Goal: Task Accomplishment & Management: Complete application form

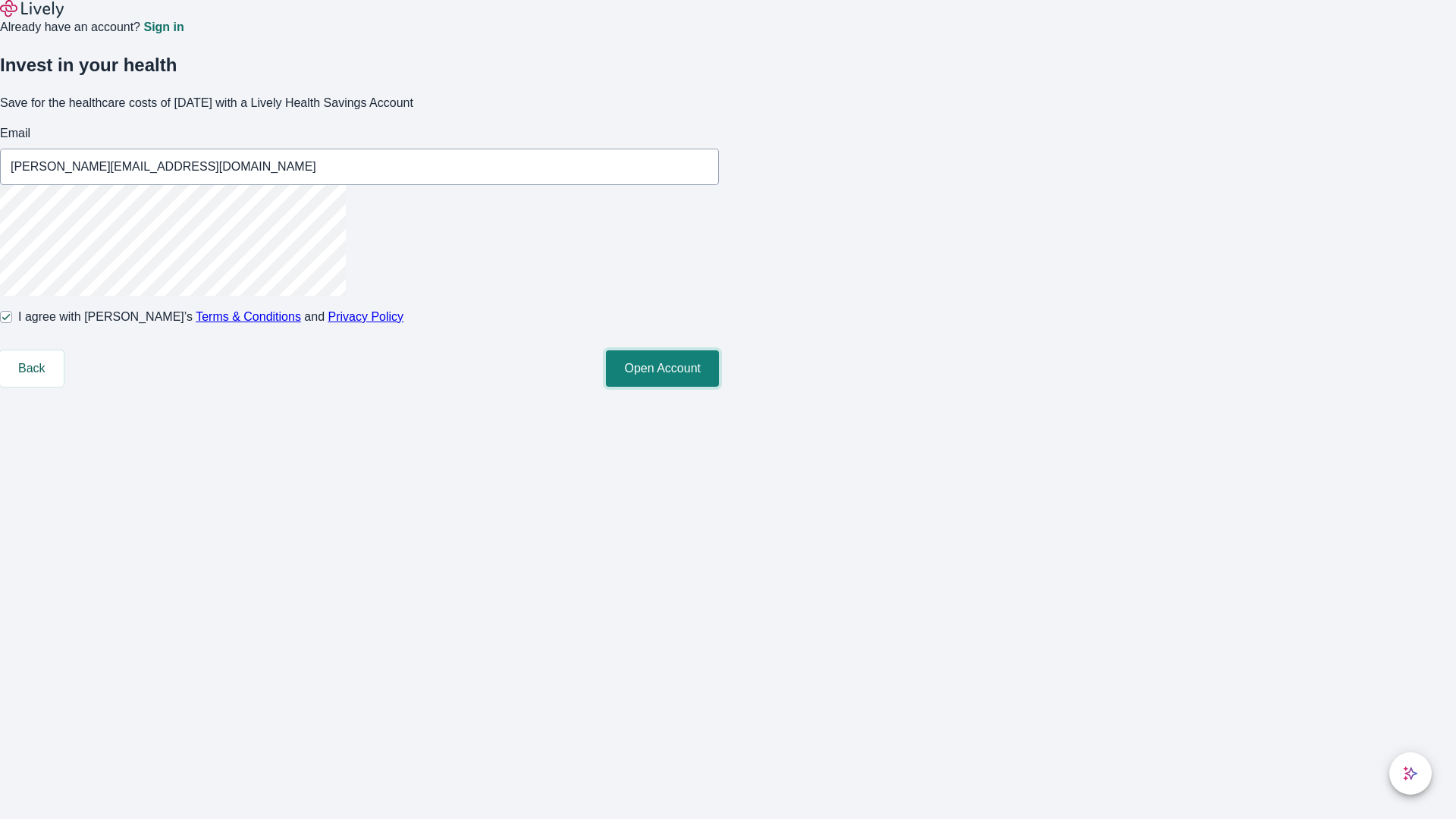
click at [719, 387] on button "Open Account" at bounding box center [663, 368] width 113 height 37
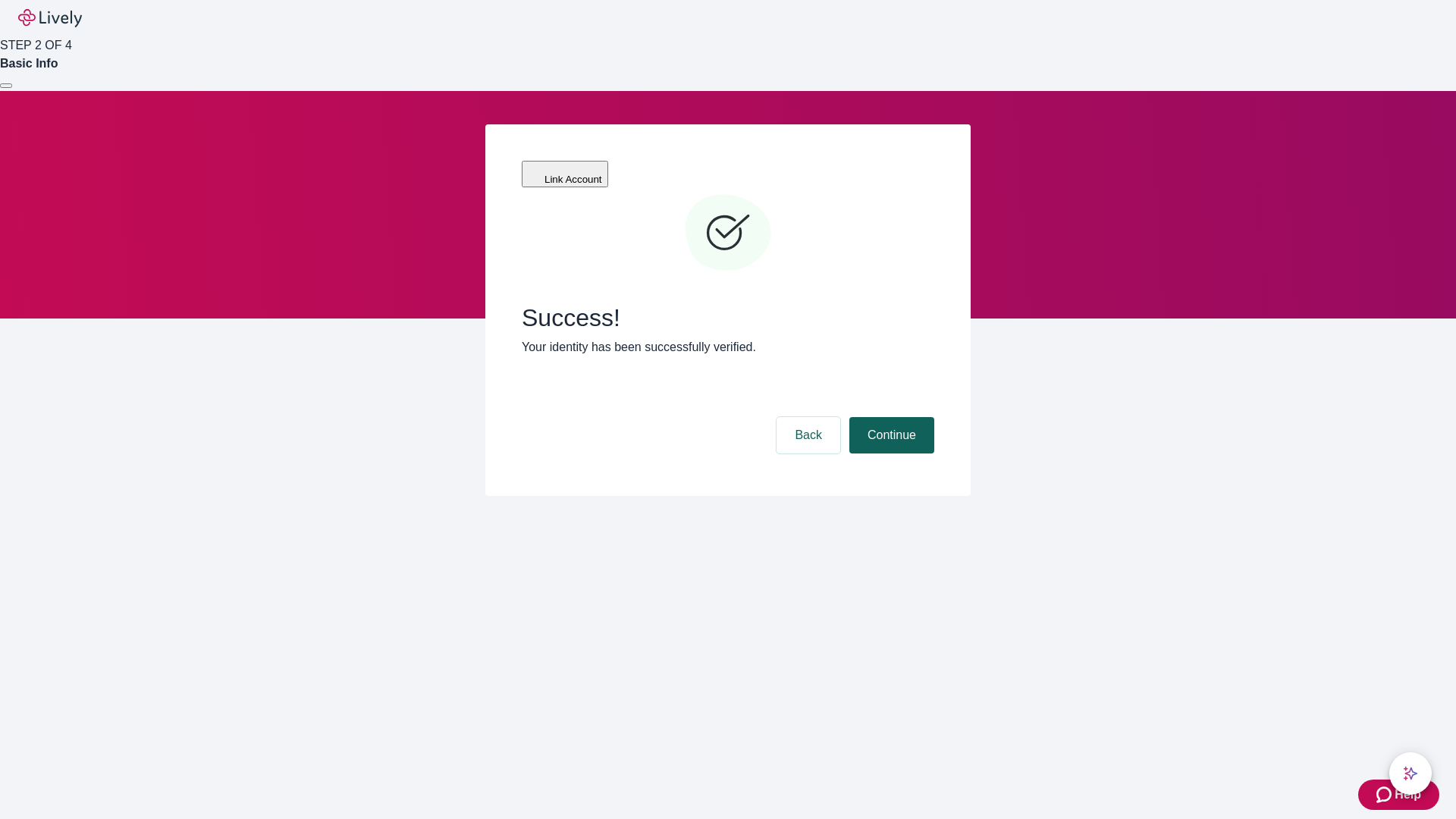
click at [889, 417] on button "Continue" at bounding box center [891, 435] width 85 height 37
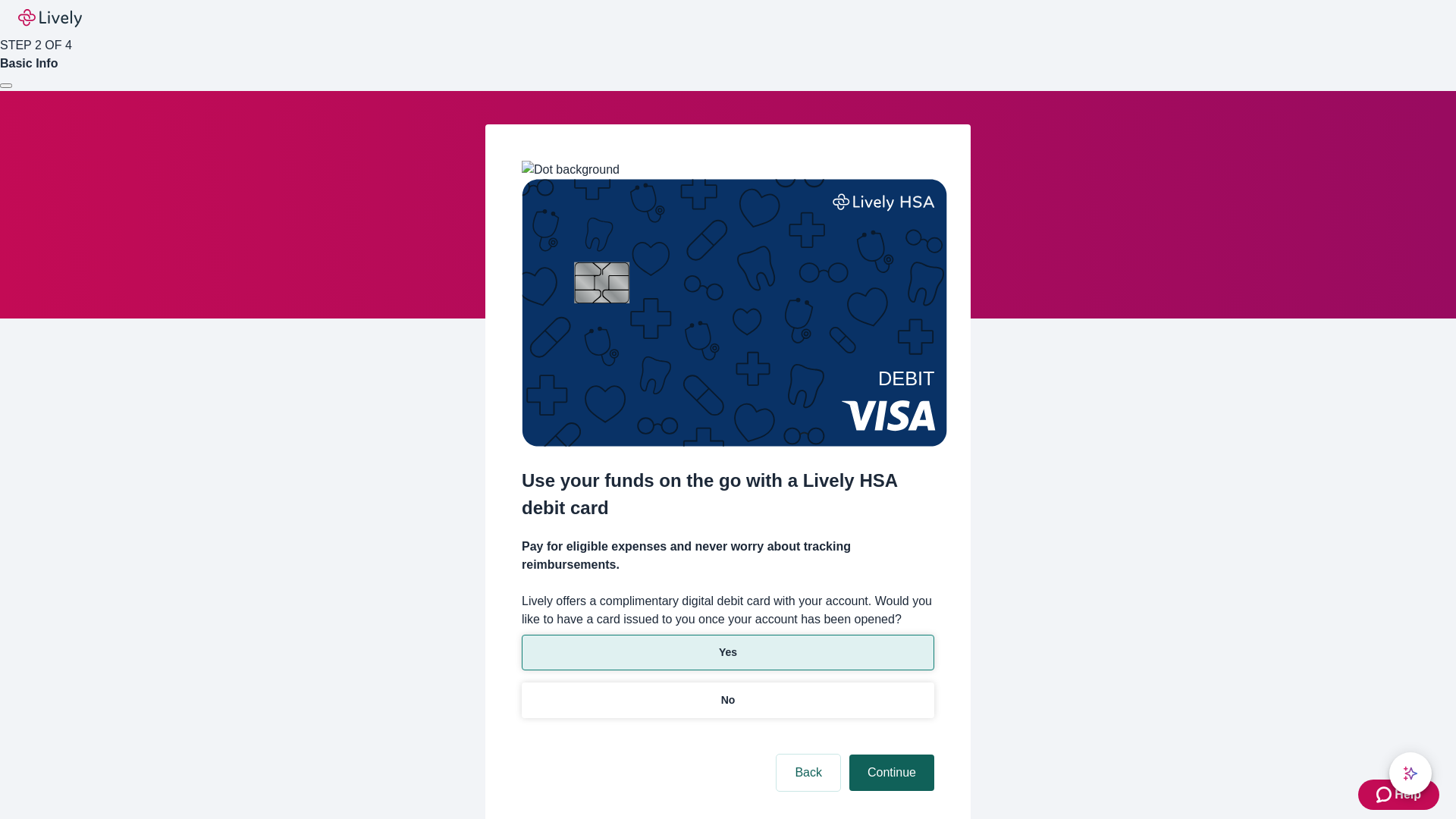
click at [728, 644] on p "Yes" at bounding box center [728, 652] width 18 height 16
click at [889, 755] on button "Continue" at bounding box center [891, 773] width 85 height 37
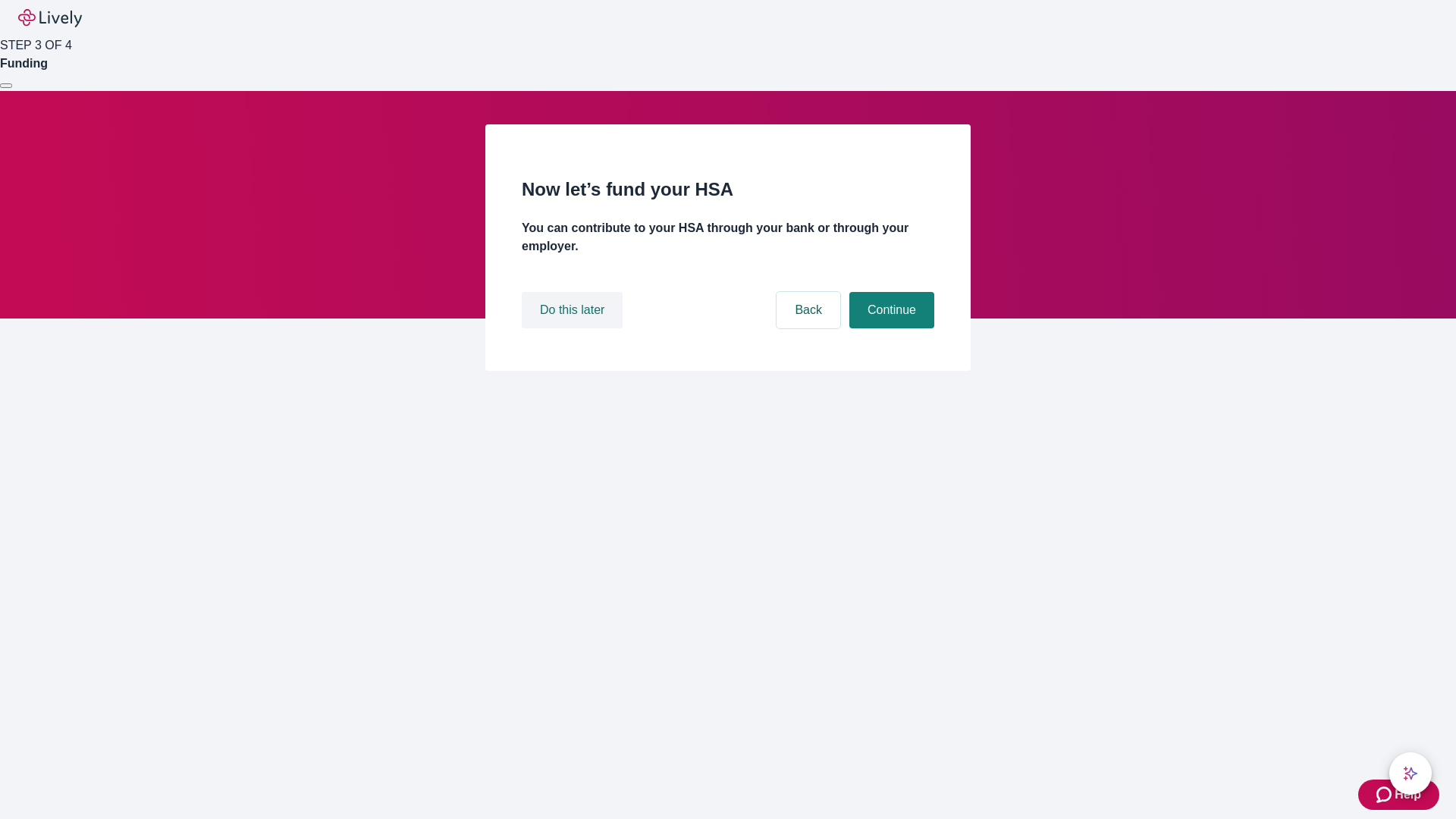
click at [574, 328] on button "Do this later" at bounding box center [572, 310] width 101 height 37
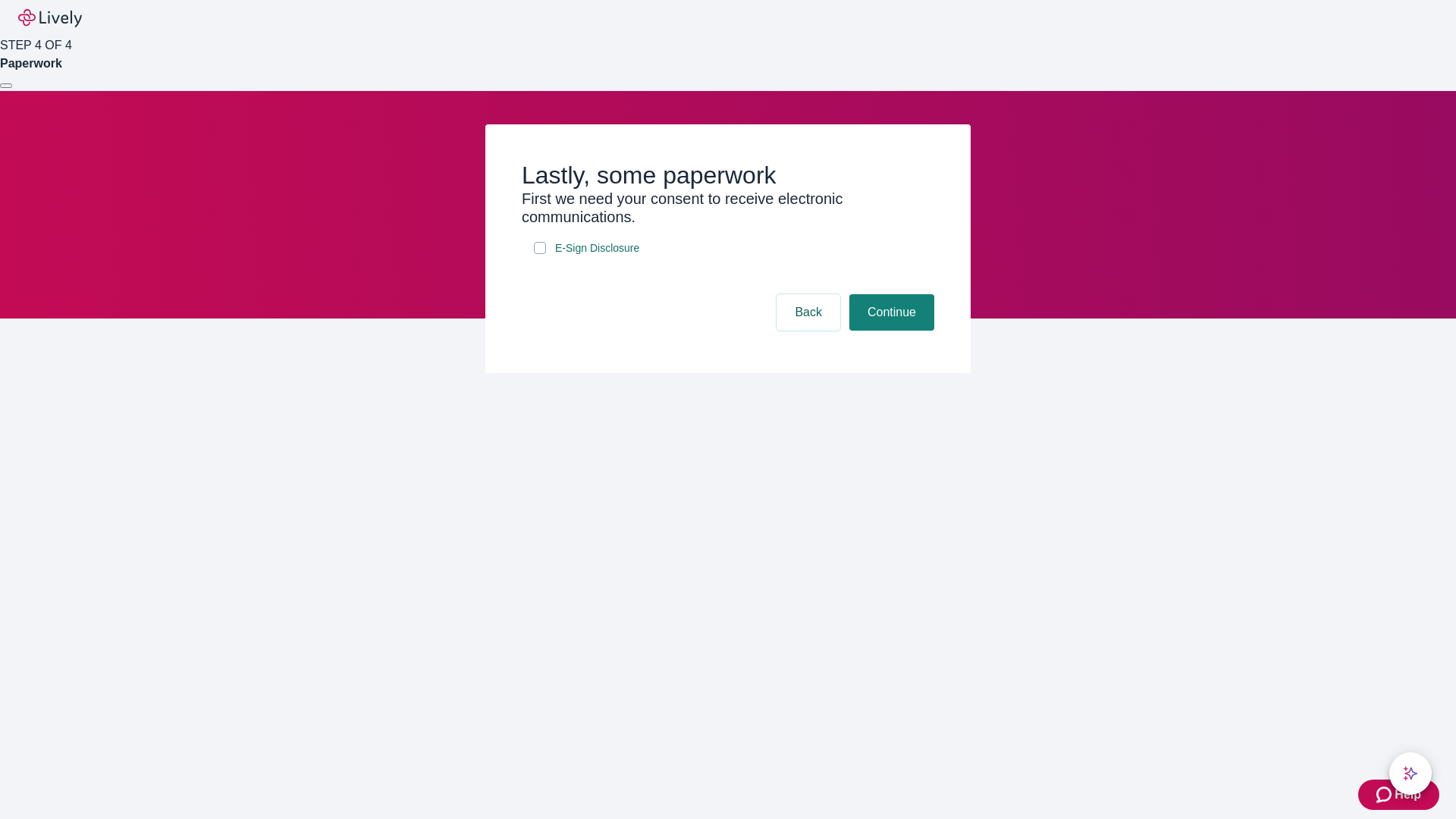
click at [540, 254] on input "E-Sign Disclosure" at bounding box center [539, 248] width 12 height 12
checkbox input "true"
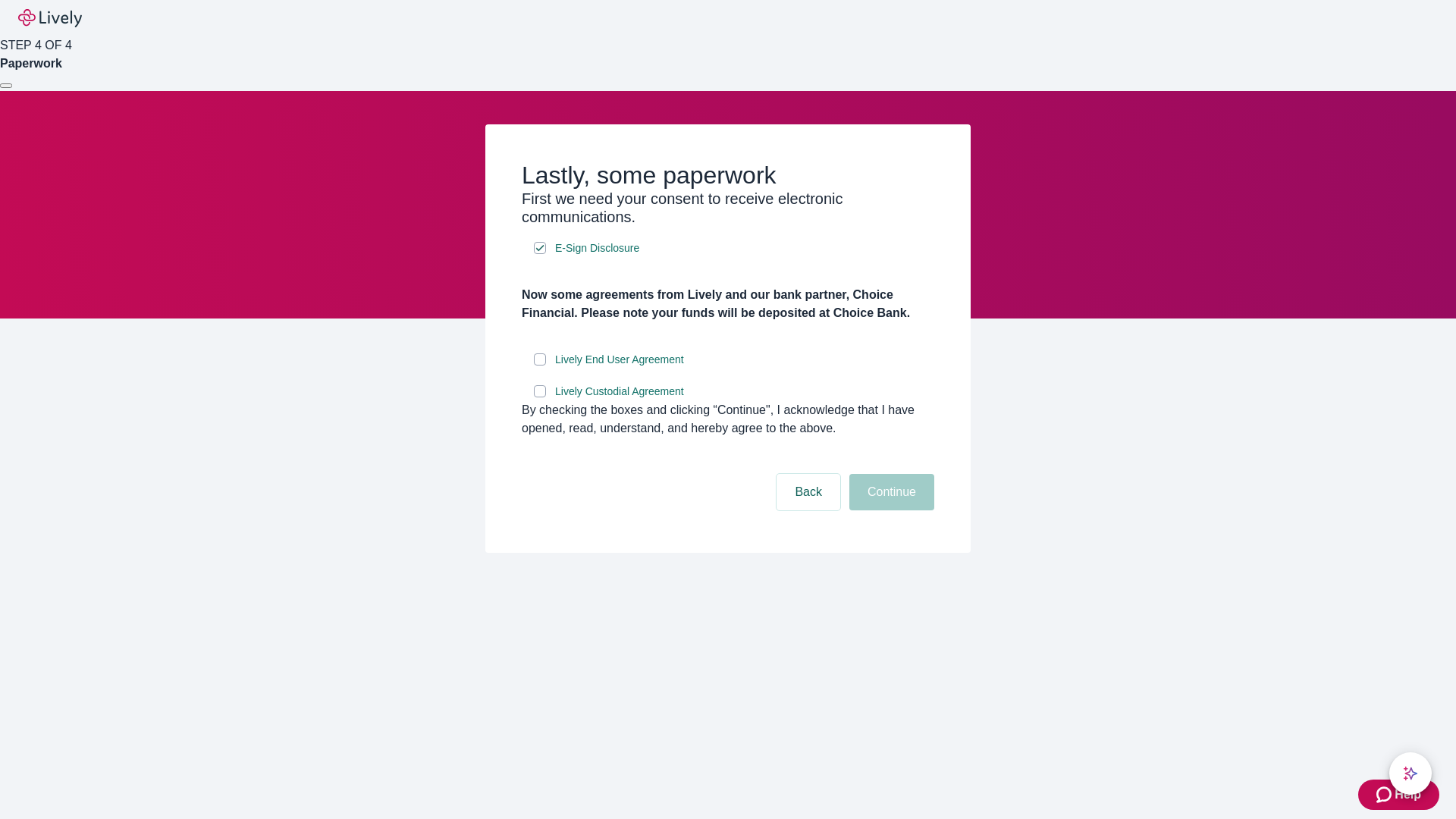
click at [540, 366] on input "Lively End User Agreement" at bounding box center [539, 359] width 12 height 12
checkbox input "true"
click at [540, 398] on input "Lively Custodial Agreement" at bounding box center [539, 390] width 12 height 12
checkbox input "true"
click at [889, 510] on button "Continue" at bounding box center [891, 493] width 85 height 37
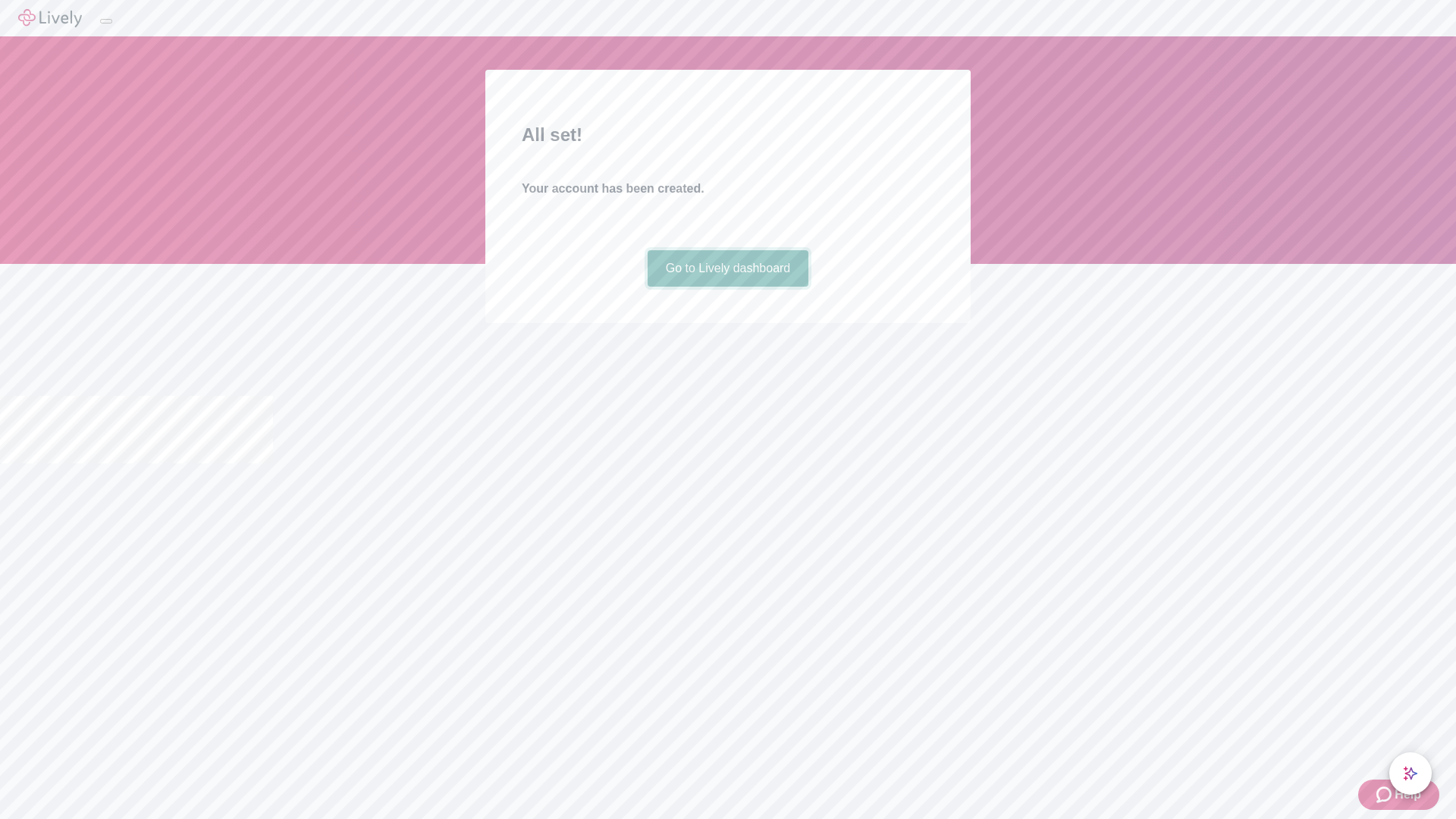
click at [728, 287] on link "Go to Lively dashboard" at bounding box center [728, 269] width 162 height 37
